Goal: Transaction & Acquisition: Obtain resource

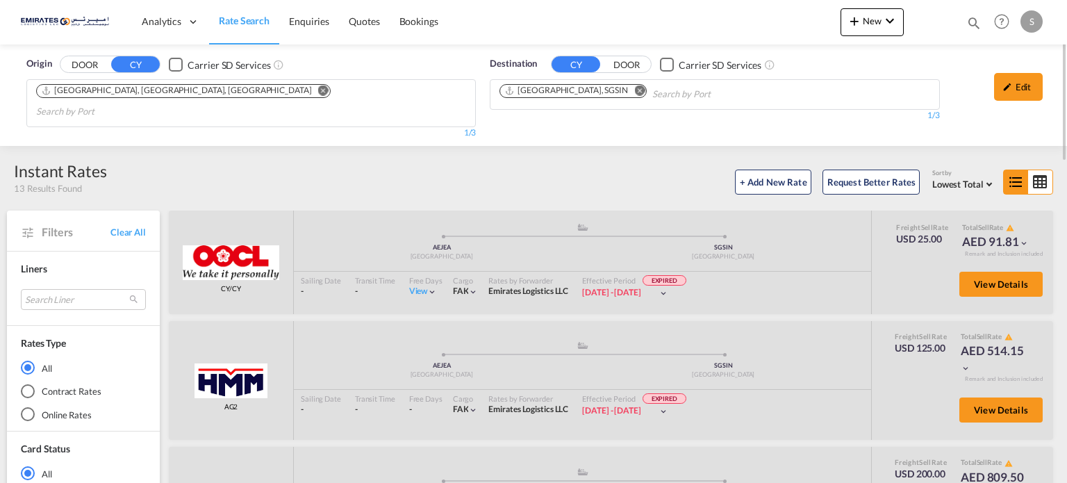
click at [634, 91] on md-icon "Remove" at bounding box center [639, 90] width 10 height 10
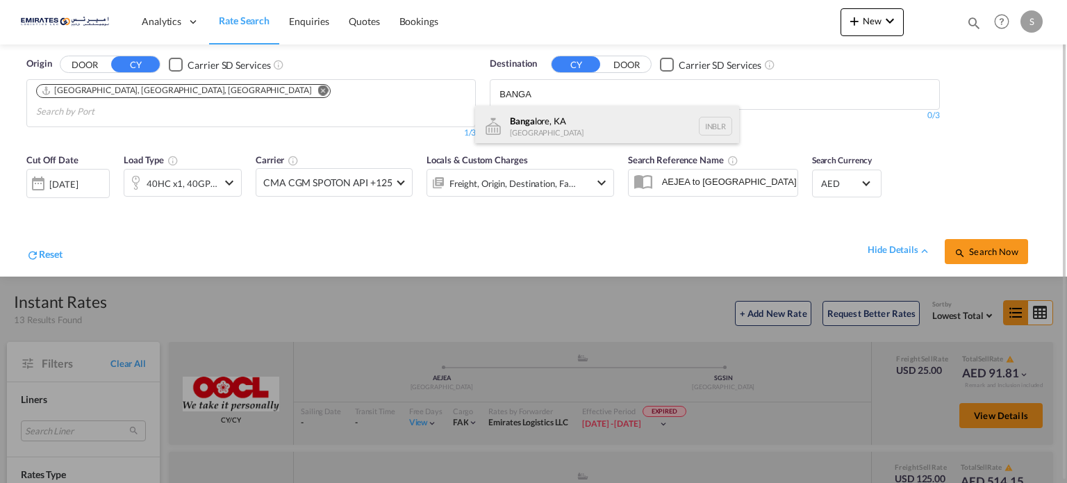
type input "BANGA"
click at [532, 119] on div "Banga lore, KA [GEOGRAPHIC_DATA] INBLR" at bounding box center [607, 127] width 264 height 42
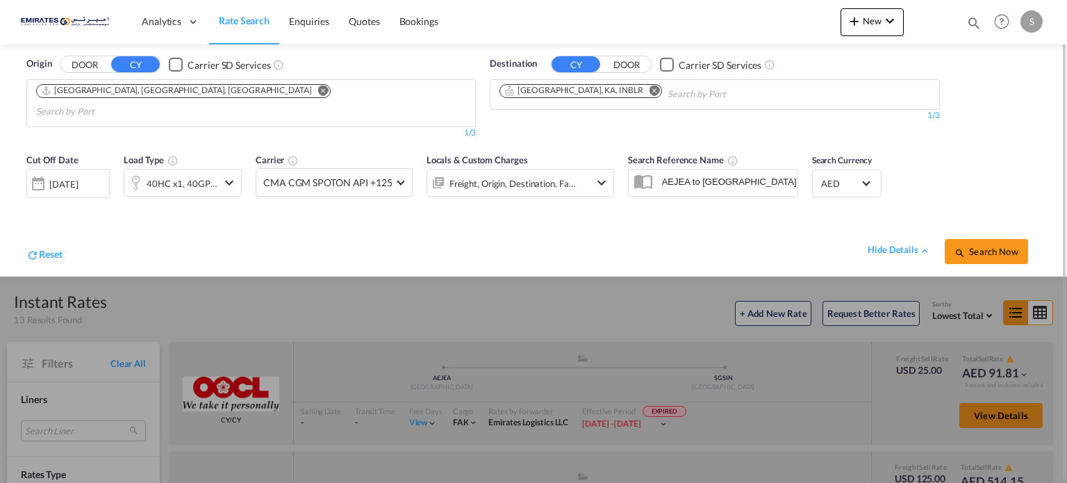
click at [72, 174] on div "[DATE]" at bounding box center [67, 183] width 83 height 29
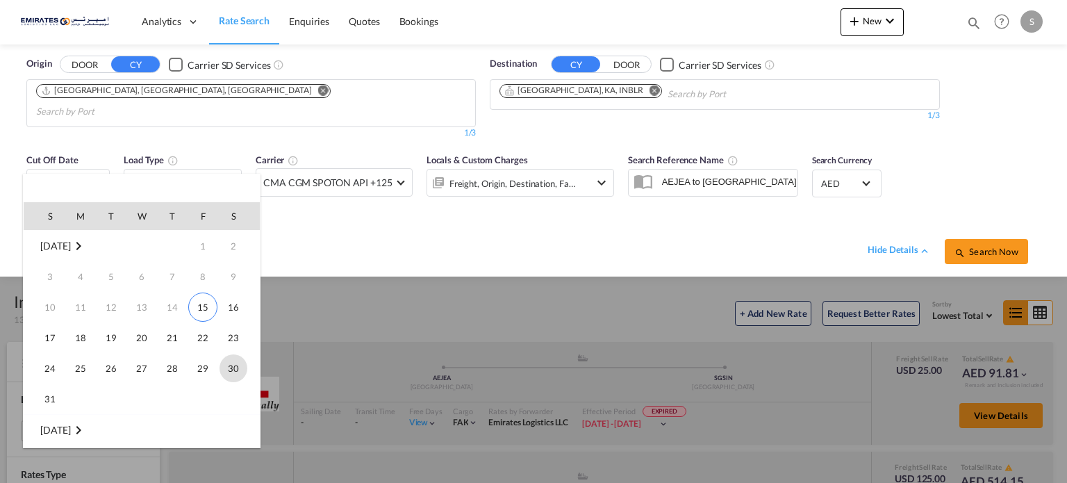
click at [234, 366] on span "30" at bounding box center [233, 368] width 28 height 28
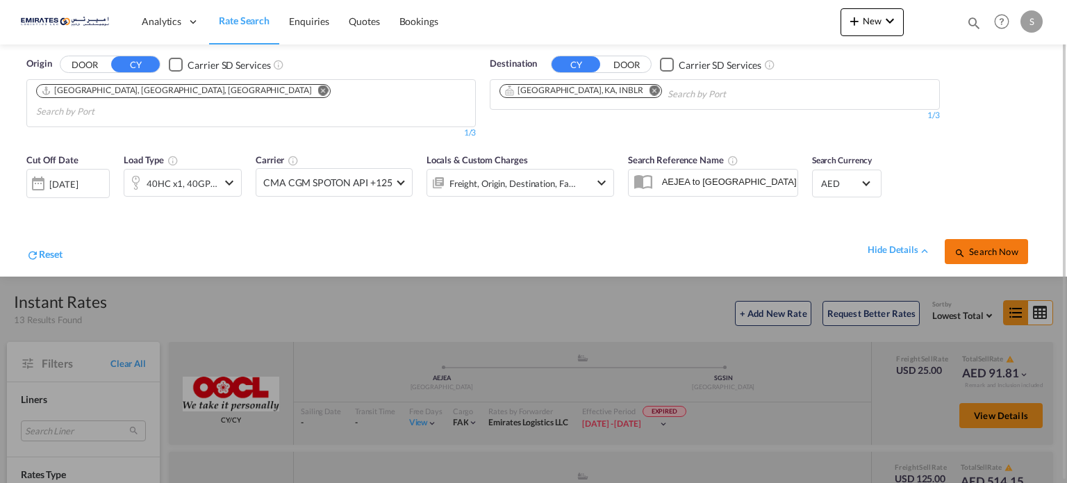
click at [1009, 239] on button "Search Now" at bounding box center [985, 251] width 83 height 25
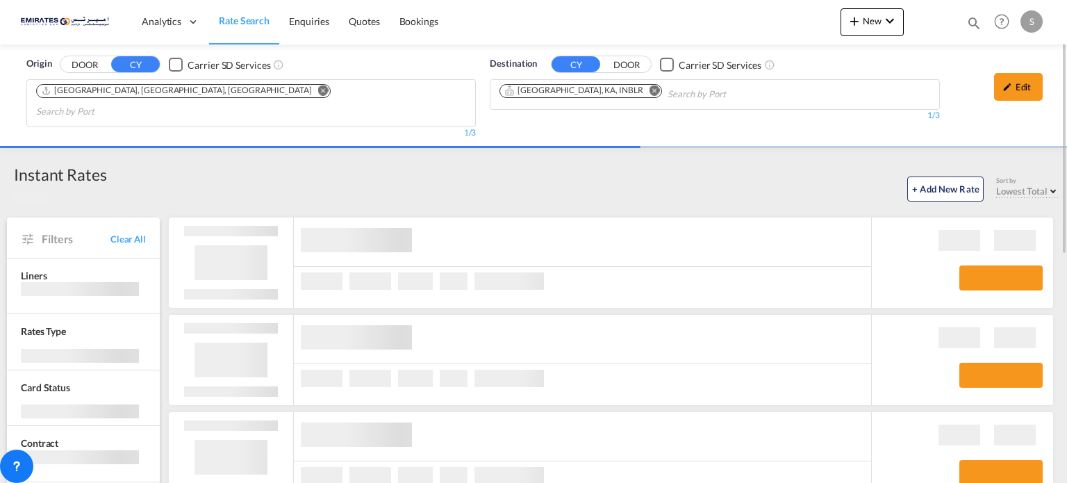
click at [649, 87] on md-icon "Remove" at bounding box center [654, 90] width 10 height 10
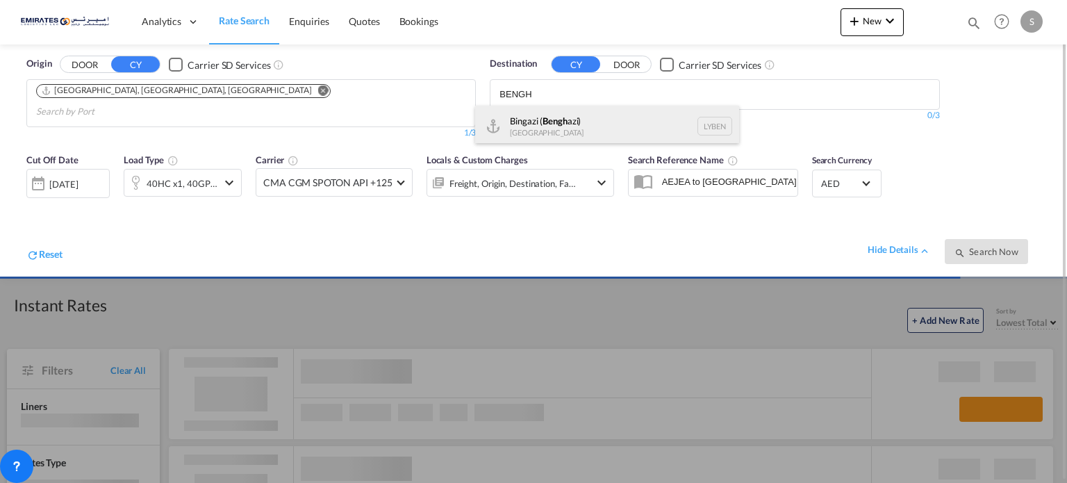
type input "BENGH"
click at [522, 122] on div "Bingazi ( [GEOGRAPHIC_DATA]) [GEOGRAPHIC_DATA] [GEOGRAPHIC_DATA]" at bounding box center [607, 127] width 264 height 42
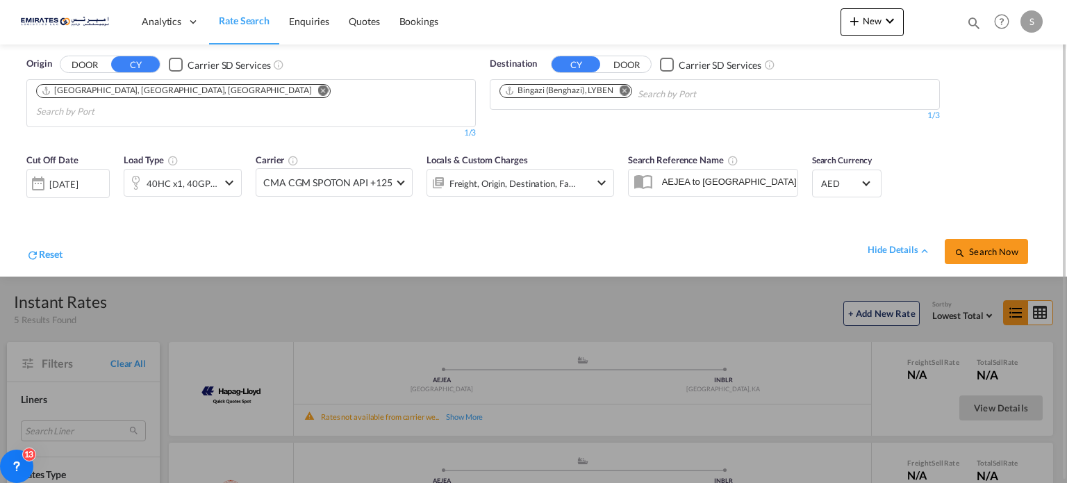
scroll to position [1, 0]
click at [328, 217] on div "Reset hide details Search Now" at bounding box center [533, 243] width 1028 height 53
click at [439, 224] on div "hide details Search Now" at bounding box center [551, 243] width 978 height 39
click at [997, 245] on span "Search Now" at bounding box center [985, 250] width 63 height 11
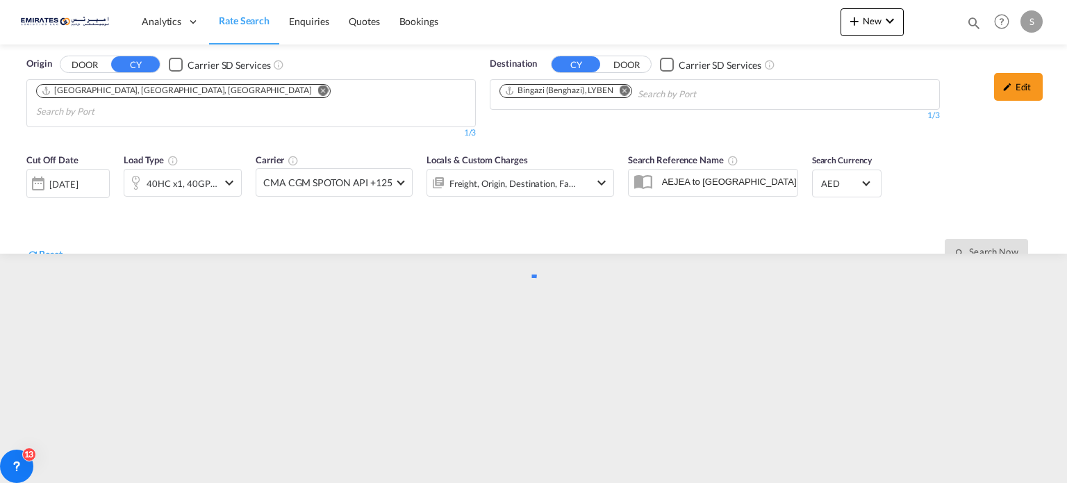
scroll to position [0, 0]
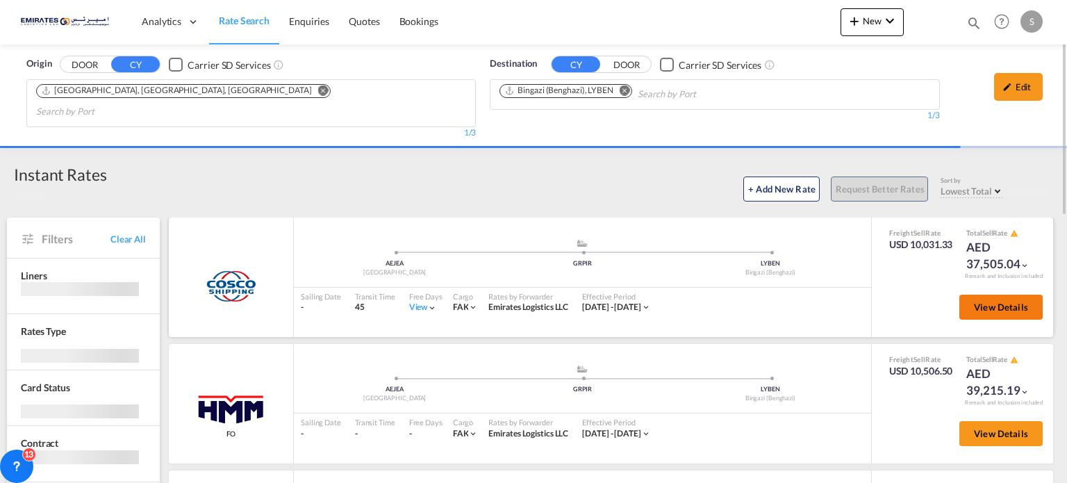
click at [980, 301] on span "View Details" at bounding box center [1001, 306] width 54 height 11
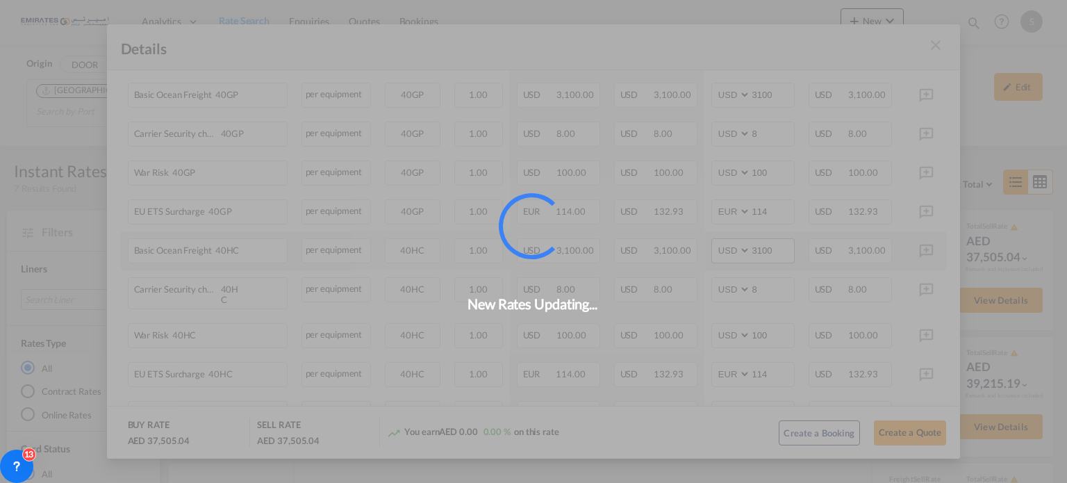
scroll to position [556, 0]
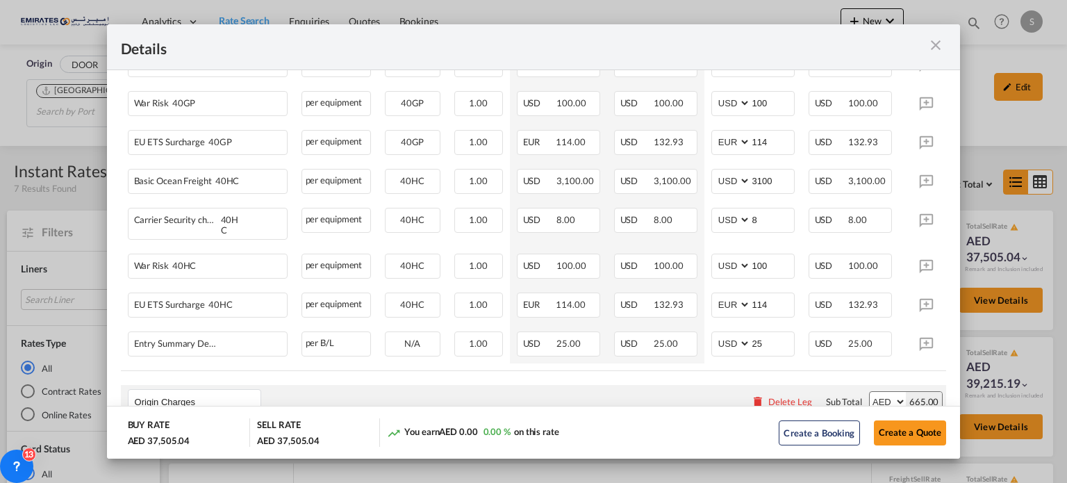
click at [935, 35] on div "Details" at bounding box center [533, 47] width 853 height 46
click at [935, 46] on md-icon "icon-close m-3 fg-AAA8AD cursor" at bounding box center [935, 45] width 17 height 17
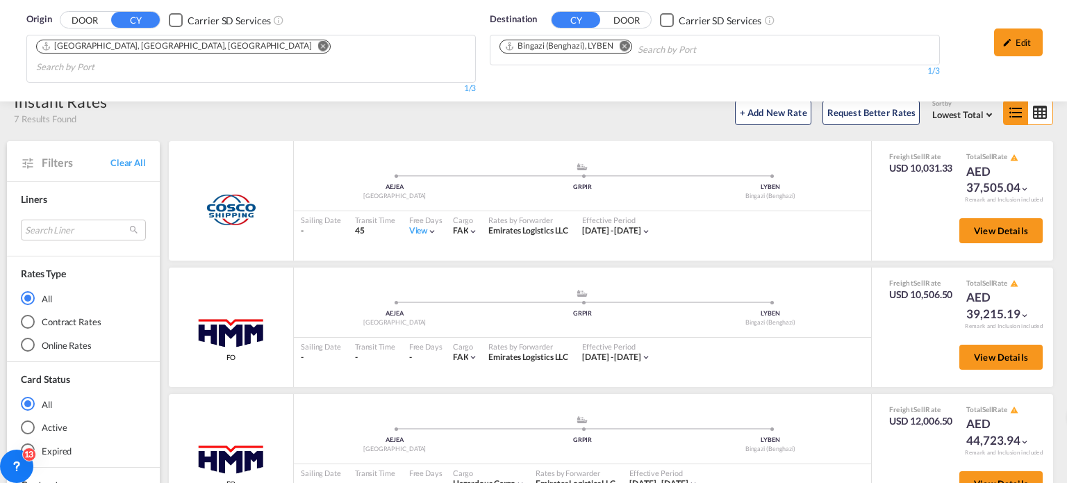
scroll to position [208, 0]
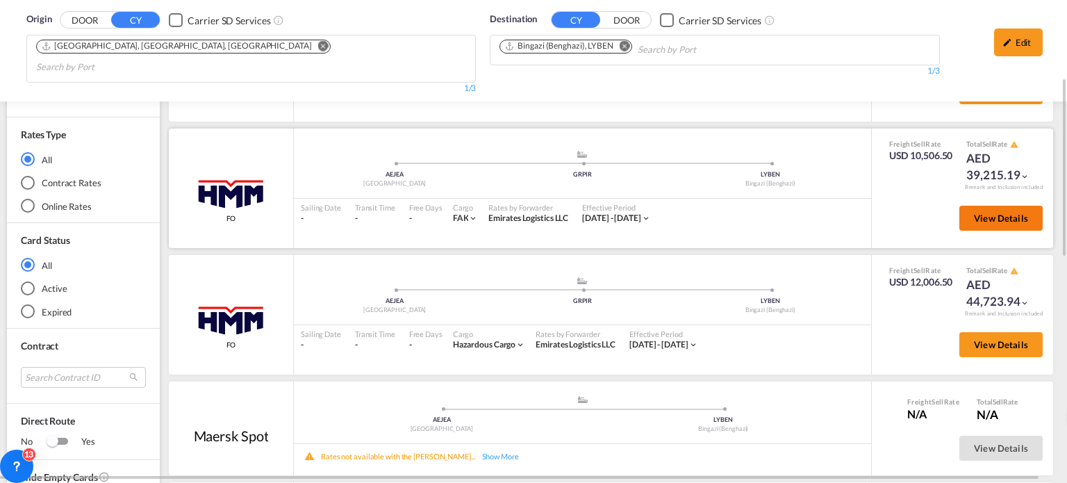
click at [995, 212] on span "View Details" at bounding box center [1001, 217] width 54 height 11
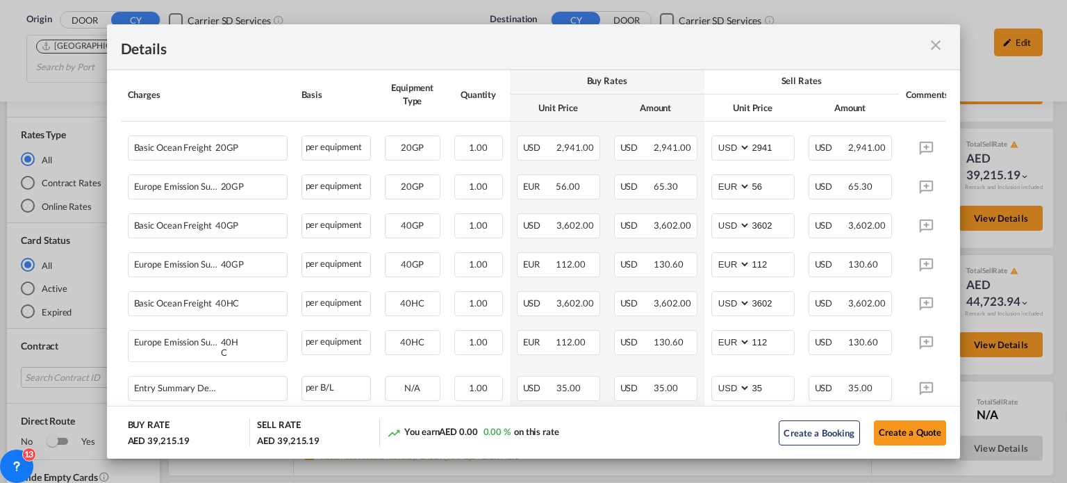
scroll to position [417, 0]
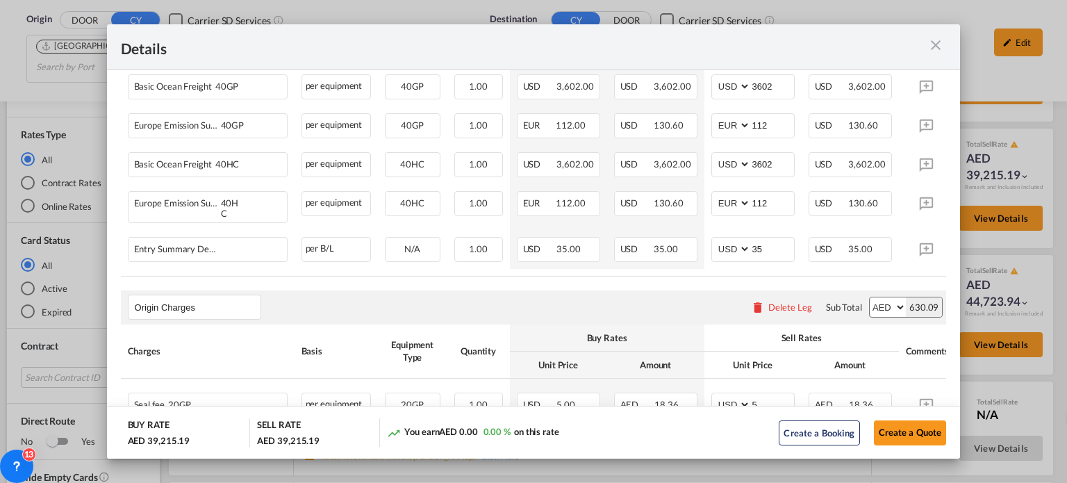
click at [928, 50] on md-icon "icon-close m-3 fg-AAA8AD cursor" at bounding box center [935, 45] width 17 height 17
